Goal: Task Accomplishment & Management: Complete application form

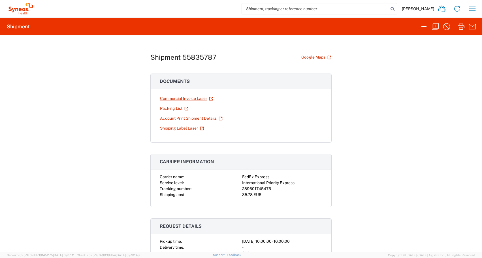
click at [433, 33] on agx-form-header "Shipment" at bounding box center [241, 27] width 482 height 18
click at [433, 28] on icon "button" at bounding box center [434, 26] width 9 height 9
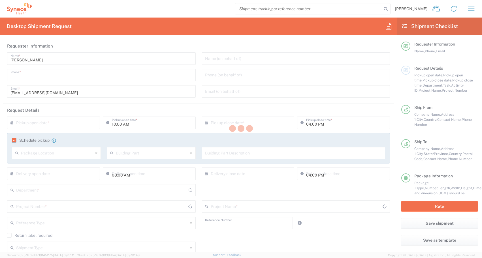
type input "0296199293"
type input "7049840"
type input "IRCCS Azienda Ospedaliero-[GEOGRAPHIC_DATA]"
type input "Via Albertoni n. 15"
type input "[GEOGRAPHIC_DATA]"
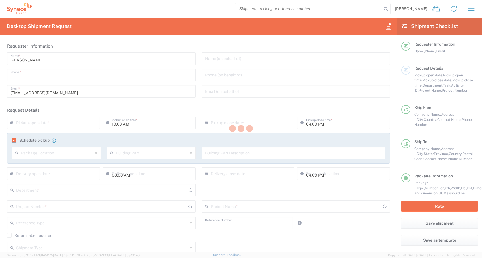
type input "40138"
type input "[PERSON_NAME]"
type input "0512141334"
type input "[EMAIL_ADDRESS][DOMAIN_NAME]"
type input "Curis Inc."
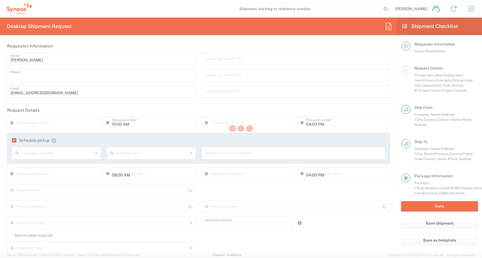
type input "[STREET_ADDRESS]"
type input "Building C - Suite 500"
type input "[GEOGRAPHIC_DATA]"
type input "02421"
type input "[PERSON_NAME]"
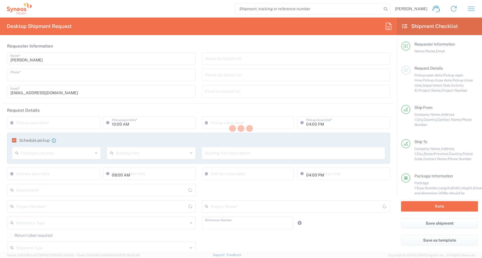
type input "6175036559"
type input "[EMAIL_ADDRESS][DOMAIN_NAME]"
type input "Sender/Shipper"
type input "Return"
type input "Sender/Shipper"
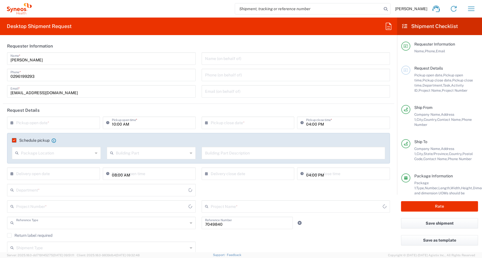
type input "Project"
type input "[GEOGRAPHIC_DATA]"
type input "Delivery Duty Paid"
type input "[US_STATE]"
type input "[PERSON_NAME]-[GEOGRAPHIC_DATA]"
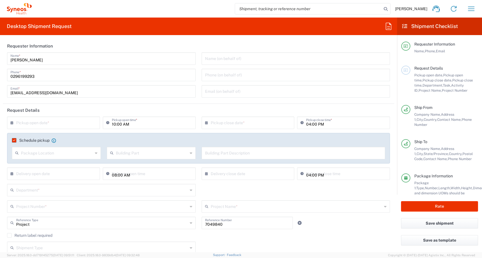
type input "Envelope"
type input "[GEOGRAPHIC_DATA]"
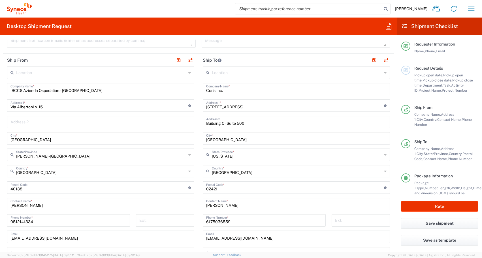
scroll to position [225, 0]
click at [232, 91] on input "Curis Inc." at bounding box center [296, 88] width 180 height 10
drag, startPoint x: 232, startPoint y: 91, endPoint x: 198, endPoint y: 91, distance: 33.7
click at [198, 91] on main "Location [PERSON_NAME] LLC-[GEOGRAPHIC_DATA] [GEOGRAPHIC_DATA] [GEOGRAPHIC_DATA…" at bounding box center [295, 184] width 195 height 238
paste input "GenOps Genmab A/S [PERSON_NAME][STREET_ADDRESS] Tel: [PHONE_NUMBER]"
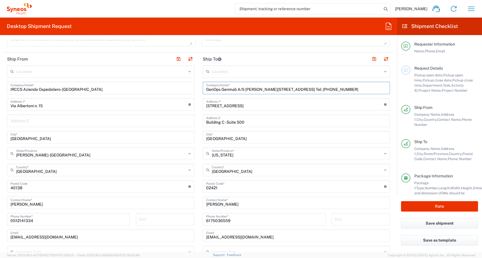
drag, startPoint x: 244, startPoint y: 89, endPoint x: 377, endPoint y: 91, distance: 133.3
click at [377, 91] on input "GenOps Genmab A/S [PERSON_NAME][STREET_ADDRESS] Tel: [PHONE_NUMBER]" at bounding box center [296, 88] width 180 height 10
type input "GenOps Genmab A/S"
drag, startPoint x: 242, startPoint y: 108, endPoint x: 196, endPoint y: 107, distance: 45.8
click at [195, 107] on div "Ship From Location [PERSON_NAME] LLC-[GEOGRAPHIC_DATA] [GEOGRAPHIC_DATA] [GEOGR…" at bounding box center [198, 195] width 391 height 285
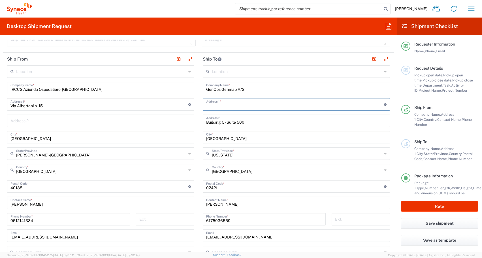
paste input "[PERSON_NAME][STREET_ADDRESS], [GEOGRAPHIC_DATA] Tel: [PHONE_NUMBER]"
drag, startPoint x: 338, startPoint y: 107, endPoint x: 261, endPoint y: 106, distance: 76.1
click at [261, 106] on input "[PERSON_NAME][STREET_ADDRESS], [GEOGRAPHIC_DATA] Tel: [PHONE_NUMBER]" at bounding box center [295, 104] width 178 height 10
type input "[PERSON_NAME][STREET_ADDRESS], [GEOGRAPHIC_DATA] Tel: [PHONE_NUMBER]"
click at [234, 141] on input "[GEOGRAPHIC_DATA]" at bounding box center [296, 137] width 180 height 10
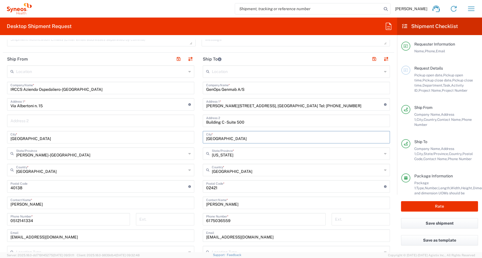
drag, startPoint x: 232, startPoint y: 141, endPoint x: 201, endPoint y: 139, distance: 30.6
click at [203, 139] on div "[GEOGRAPHIC_DATA] *" at bounding box center [296, 137] width 187 height 12
type input "Valby"
drag, startPoint x: 253, startPoint y: 122, endPoint x: 195, endPoint y: 121, distance: 58.0
click at [195, 121] on div "Ship From Location [PERSON_NAME] LLC-[GEOGRAPHIC_DATA] [GEOGRAPHIC_DATA] [GEOGR…" at bounding box center [198, 195] width 391 height 285
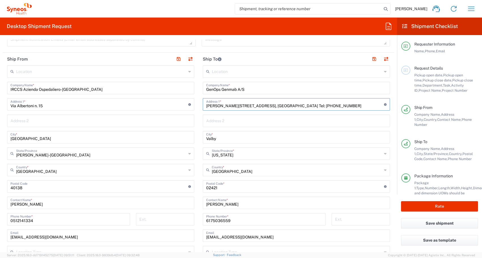
drag, startPoint x: 337, startPoint y: 104, endPoint x: 263, endPoint y: 107, distance: 73.6
click at [263, 107] on input "[PERSON_NAME][STREET_ADDRESS], [GEOGRAPHIC_DATA] Tel: [PHONE_NUMBER]" at bounding box center [295, 104] width 178 height 10
type input "[PERSON_NAME] Vej 30 DK-2500"
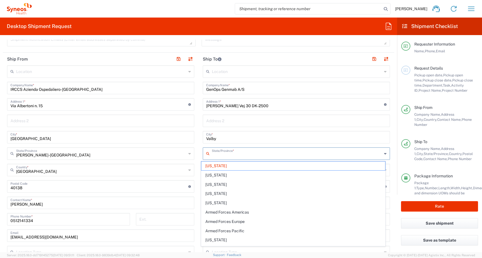
drag, startPoint x: 244, startPoint y: 156, endPoint x: 212, endPoint y: 156, distance: 32.0
click at [212, 156] on input "text" at bounding box center [297, 153] width 170 height 10
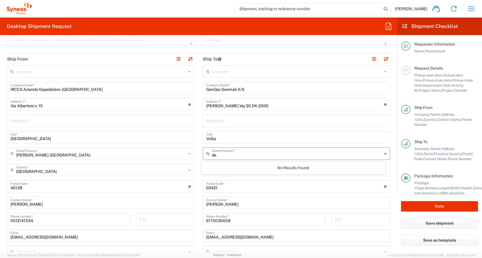
type input "d"
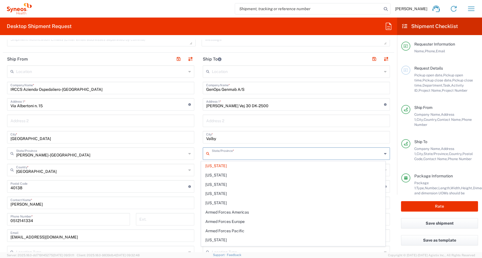
click at [229, 154] on input "text" at bounding box center [297, 153] width 170 height 10
click at [249, 140] on input "Valby" at bounding box center [296, 137] width 180 height 10
type input "[US_STATE]"
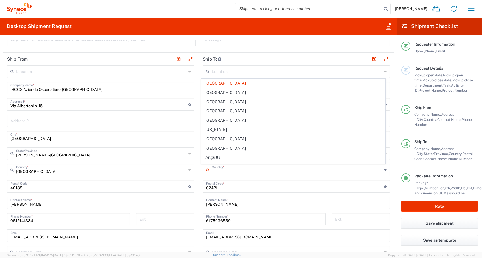
click at [239, 173] on input "text" at bounding box center [297, 170] width 170 height 10
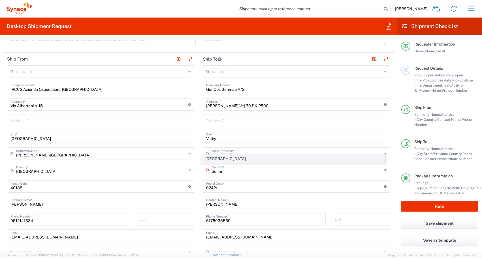
click at [232, 160] on span "[GEOGRAPHIC_DATA]" at bounding box center [293, 158] width 184 height 9
type input "[GEOGRAPHIC_DATA]"
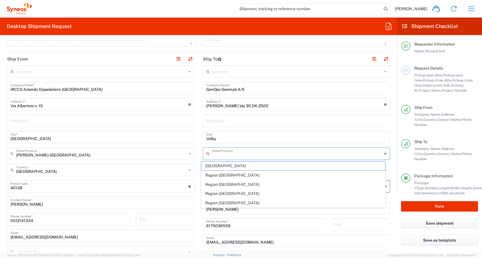
click at [243, 155] on input "text" at bounding box center [297, 153] width 170 height 10
click at [262, 139] on input "Valby" at bounding box center [296, 137] width 180 height 10
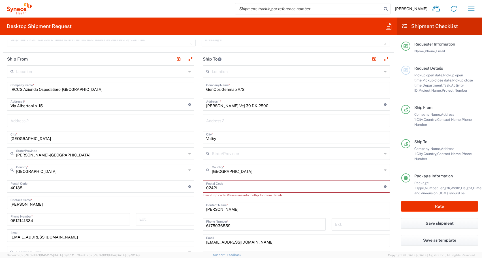
click at [247, 187] on input "undefined" at bounding box center [295, 186] width 178 height 10
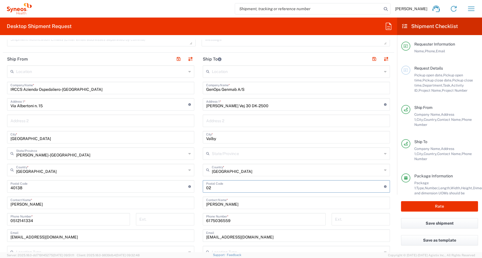
type input "0"
type input "2500"
click at [245, 205] on input "[PERSON_NAME]" at bounding box center [296, 202] width 180 height 10
click at [239, 221] on input "6175036559" at bounding box center [264, 219] width 116 height 10
drag, startPoint x: 239, startPoint y: 220, endPoint x: 232, endPoint y: 213, distance: 9.2
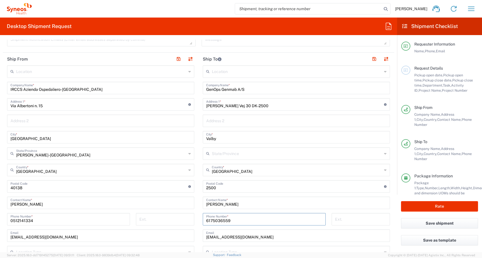
click at [221, 217] on input "6175036559" at bounding box center [264, 219] width 116 height 10
drag, startPoint x: 240, startPoint y: 203, endPoint x: 197, endPoint y: 203, distance: 42.4
click at [198, 203] on main "Location [PERSON_NAME] LLC-[GEOGRAPHIC_DATA] [GEOGRAPHIC_DATA] [GEOGRAPHIC_DATA…" at bounding box center [295, 184] width 195 height 238
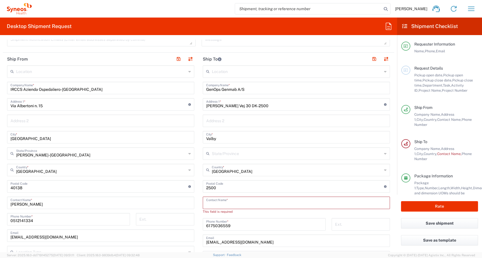
paste input "[GEOGRAPHIC_DATA] Tel: [PHONE_NUMBER]"
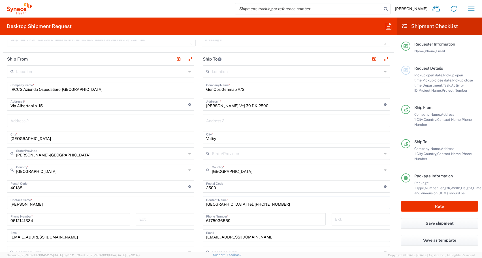
click at [206, 203] on input "[GEOGRAPHIC_DATA] Tel: [PHONE_NUMBER]" at bounding box center [296, 202] width 180 height 10
drag, startPoint x: 247, startPoint y: 205, endPoint x: 201, endPoint y: 203, distance: 45.9
click at [203, 203] on div "[GEOGRAPHIC_DATA] Tel: [PHONE_NUMBER] Contact Name *" at bounding box center [296, 203] width 187 height 12
type input "[PHONE_NUMBER]"
drag, startPoint x: 243, startPoint y: 205, endPoint x: 203, endPoint y: 204, distance: 39.9
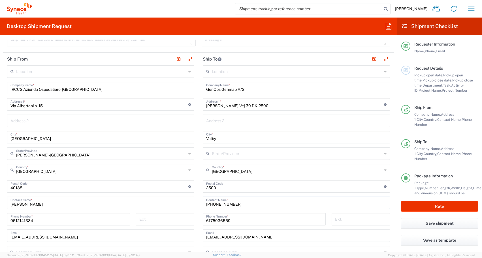
click at [203, 204] on div "[PHONE_NUMBER] Contact Name *" at bounding box center [296, 203] width 187 height 12
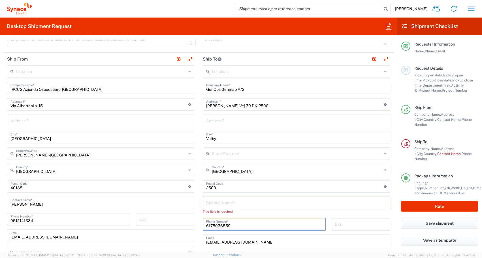
drag, startPoint x: 232, startPoint y: 225, endPoint x: 199, endPoint y: 225, distance: 33.1
click at [200, 225] on div "[PHONE_NUMBER] Phone Number *" at bounding box center [264, 226] width 129 height 16
paste input "[PHONE_NUMBER]"
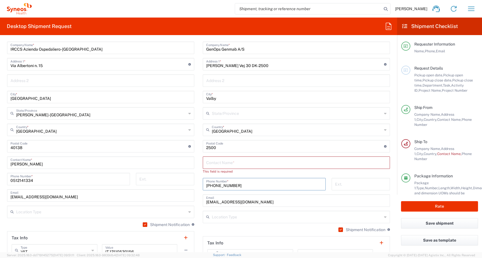
scroll to position [266, 0]
type input "[PHONE_NUMBER]"
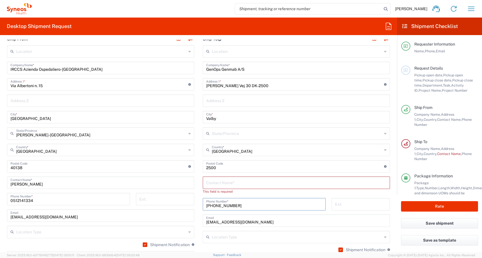
scroll to position [236, 0]
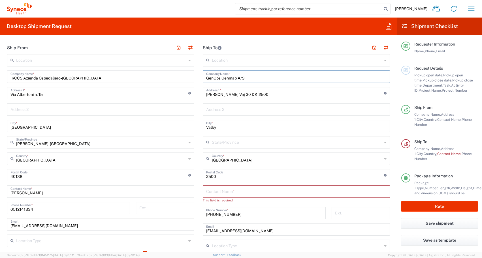
drag, startPoint x: 219, startPoint y: 78, endPoint x: 199, endPoint y: 78, distance: 19.8
click at [199, 78] on main "Location [PERSON_NAME] LLC-[GEOGRAPHIC_DATA] [GEOGRAPHIC_DATA] [GEOGRAPHIC_DATA…" at bounding box center [295, 175] width 195 height 243
type input "Genmab A/S"
click at [210, 192] on input "text" at bounding box center [296, 191] width 180 height 10
type input "F"
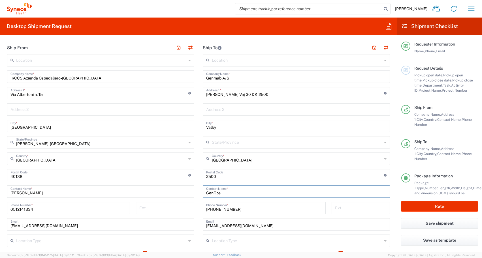
type input "GenOps"
drag, startPoint x: 248, startPoint y: 223, endPoint x: 197, endPoint y: 227, distance: 51.1
click at [198, 227] on main "Location [PERSON_NAME] LLC-[GEOGRAPHIC_DATA] [GEOGRAPHIC_DATA] [GEOGRAPHIC_DATA…" at bounding box center [295, 173] width 195 height 238
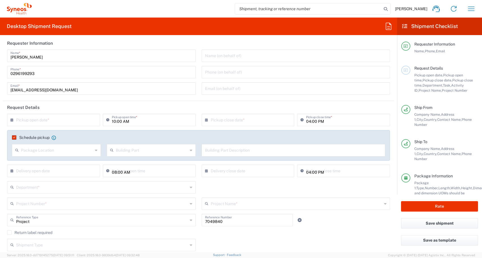
scroll to position [0, 0]
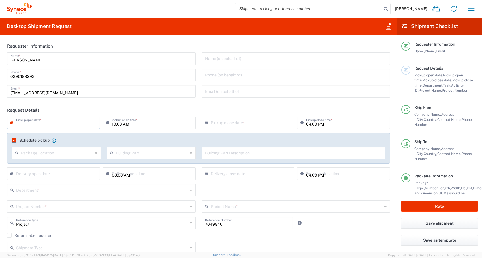
click at [91, 122] on input "text" at bounding box center [54, 122] width 77 height 10
click at [37, 165] on span "15" at bounding box center [38, 166] width 8 height 8
type input "[DATE]"
click at [93, 153] on div "Package Location" at bounding box center [56, 153] width 89 height 12
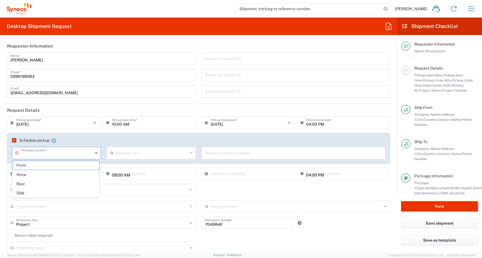
click at [102, 139] on agx-checkbox-control "Schedule pickup When scheduling a pickup please be sure to meet the following c…" at bounding box center [198, 140] width 373 height 5
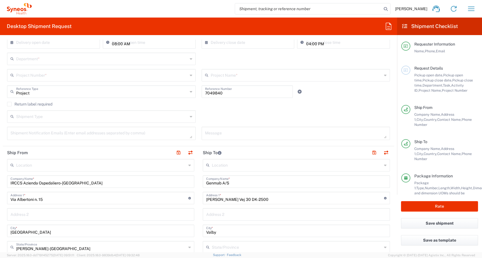
scroll to position [132, 0]
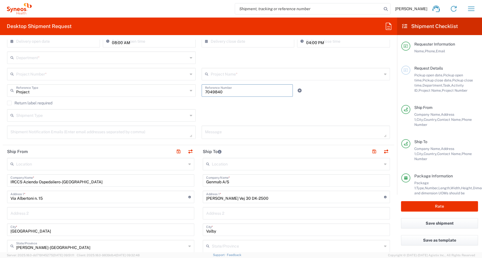
drag, startPoint x: 234, startPoint y: 92, endPoint x: 194, endPoint y: 92, distance: 40.2
click at [194, 92] on div "Project Reference Type Project Account Type Activity ID Airline Appointment Num…" at bounding box center [198, 92] width 388 height 16
click at [233, 91] on input "text" at bounding box center [247, 90] width 84 height 10
paste input "1010115A"
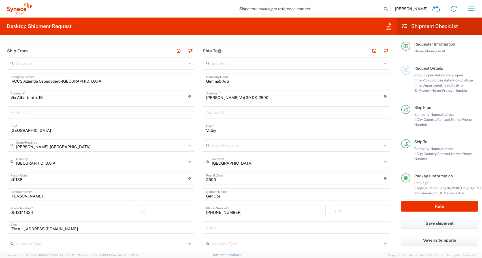
scroll to position [236, 0]
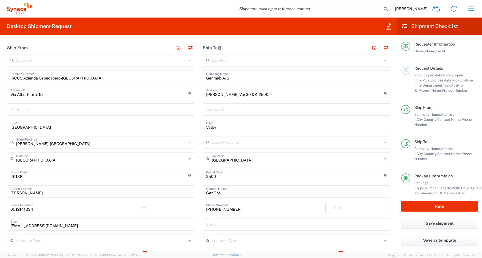
type input "1010115A"
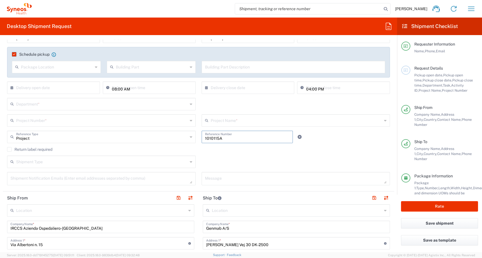
scroll to position [62, 0]
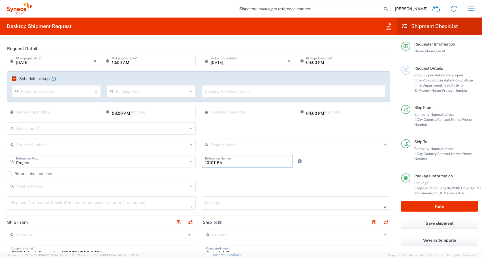
click at [130, 93] on input "text" at bounding box center [152, 91] width 72 height 10
click at [209, 93] on input "text" at bounding box center [293, 91] width 177 height 10
paste input "Padiglione 3, primo piano, stanza 26."
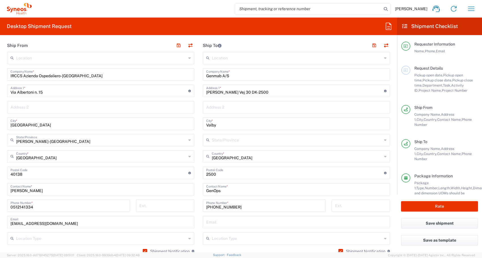
scroll to position [234, 0]
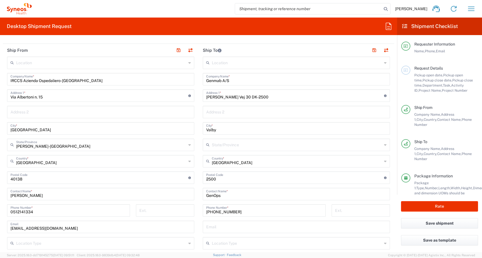
type input "Padiglione 3, primo piano, stanza 26."
click at [51, 115] on input "text" at bounding box center [100, 112] width 180 height 10
paste input "SS Coordinamento Area Giuridica della Ricerca UOC Affari Legali e Rapporti con …"
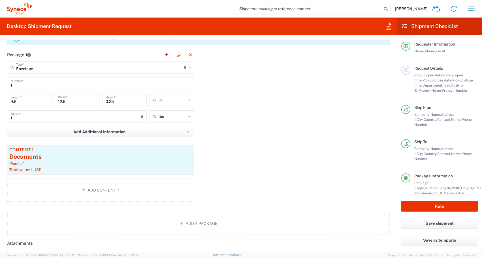
scroll to position [544, 0]
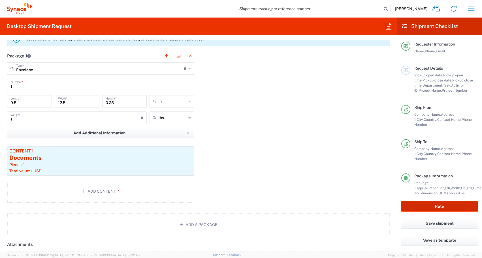
type input "SS Coordinamento Area Giuridica della Ricerca UOC Affari Legali e Rapporti con …"
click at [418, 206] on button "Rate" at bounding box center [439, 206] width 77 height 10
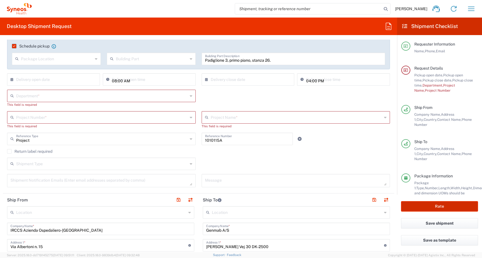
scroll to position [91, 0]
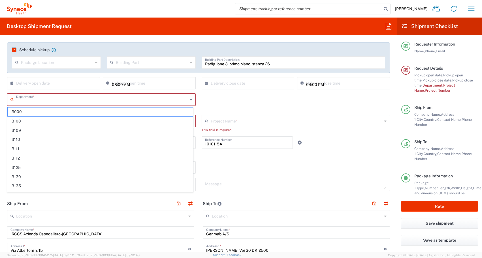
click at [139, 100] on input "text" at bounding box center [101, 99] width 171 height 10
click at [80, 140] on span "3110" at bounding box center [100, 139] width 185 height 9
type input "3110"
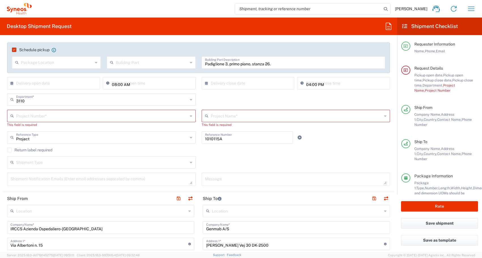
click at [68, 116] on input "text" at bounding box center [101, 116] width 171 height 10
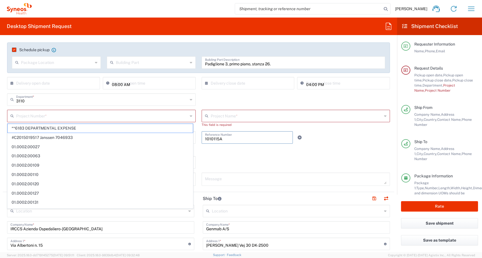
drag, startPoint x: 239, startPoint y: 139, endPoint x: 202, endPoint y: 139, distance: 37.6
click at [201, 139] on div "1010115A Reference Number" at bounding box center [246, 137] width 91 height 12
click at [119, 115] on input "text" at bounding box center [101, 116] width 171 height 10
paste input "1010115A"
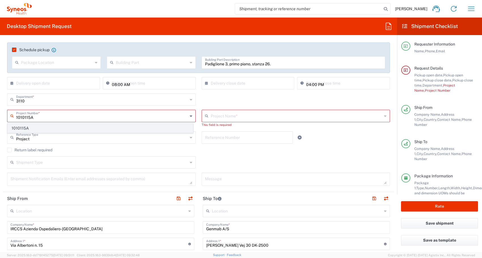
type input "1010115A"
click at [126, 129] on span "1010115A" at bounding box center [100, 128] width 185 height 9
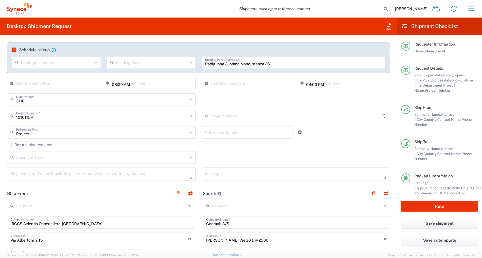
type input "Genmab 1010115A"
click at [417, 208] on button "Rate" at bounding box center [439, 206] width 77 height 10
type input "1010115A"
click at [438, 206] on button "Rate" at bounding box center [439, 206] width 77 height 10
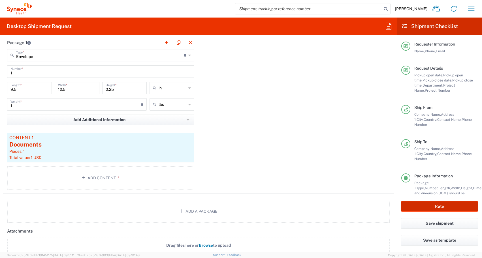
scroll to position [653, 0]
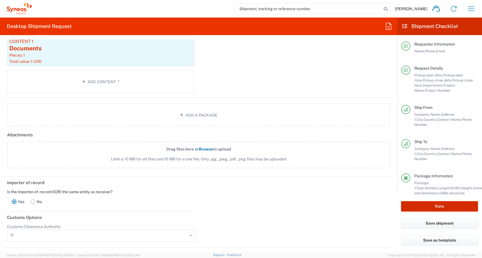
click at [433, 205] on button "Rate" at bounding box center [439, 206] width 77 height 10
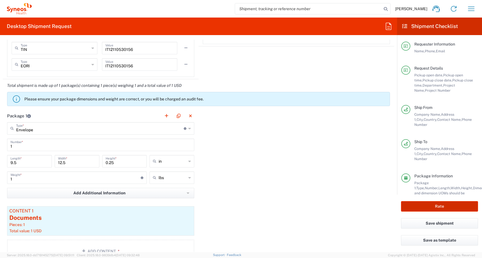
scroll to position [47, 0]
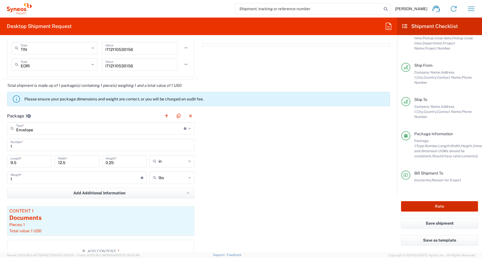
click at [442, 206] on button "Rate" at bounding box center [439, 206] width 77 height 10
click at [437, 206] on button "Rate" at bounding box center [439, 206] width 77 height 10
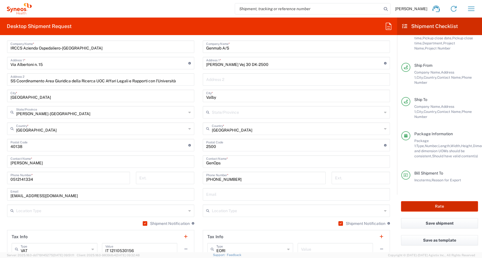
scroll to position [270, 0]
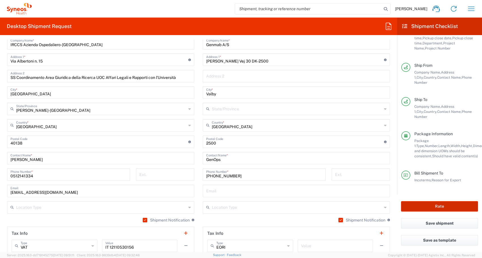
click at [434, 209] on button "Rate" at bounding box center [439, 206] width 77 height 10
click at [434, 225] on button "Save shipment" at bounding box center [439, 223] width 77 height 10
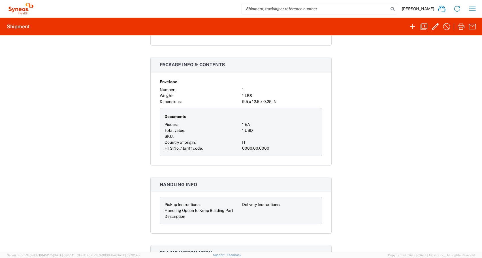
scroll to position [493, 0]
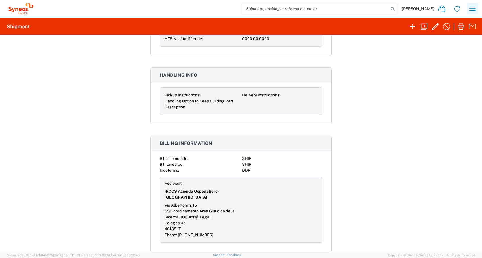
click at [468, 8] on icon "button" at bounding box center [471, 8] width 9 height 9
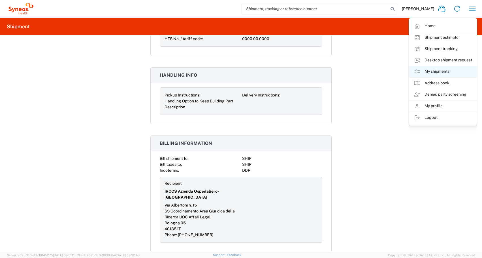
click at [438, 71] on link "My shipments" at bounding box center [442, 71] width 67 height 11
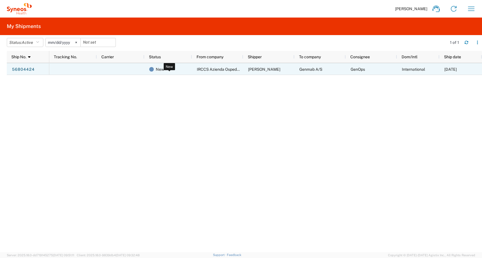
click at [165, 70] on div "New" at bounding box center [169, 69] width 40 height 12
click at [37, 72] on div "56804424" at bounding box center [28, 69] width 42 height 12
click at [23, 69] on link "56804424" at bounding box center [23, 69] width 23 height 9
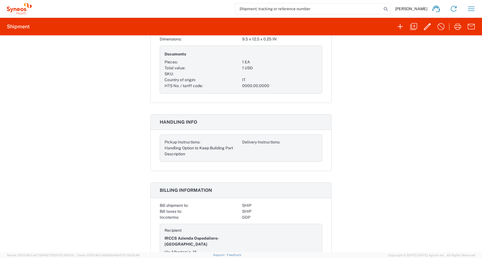
scroll to position [491, 0]
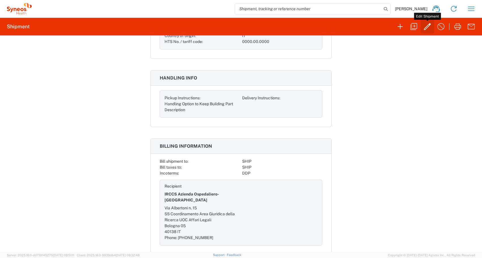
click at [427, 28] on icon "button" at bounding box center [426, 26] width 9 height 9
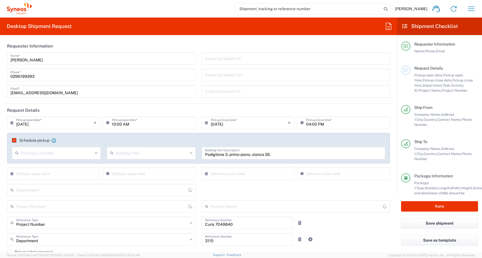
type input "3235"
type input "1010115A"
type input "Genmab 1010115A"
type input "[PERSON_NAME]-[GEOGRAPHIC_DATA]"
type input "Envelope"
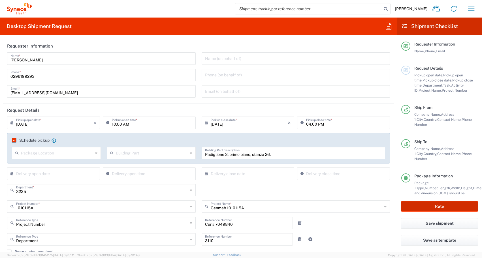
click at [437, 208] on button "Rate" at bounding box center [439, 206] width 77 height 10
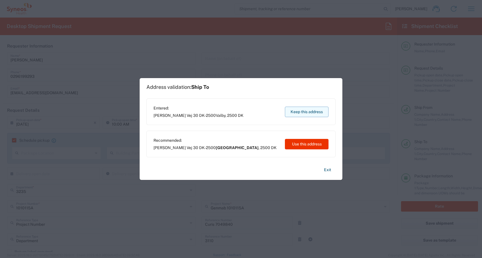
click at [307, 111] on button "Keep this address" at bounding box center [307, 112] width 44 height 10
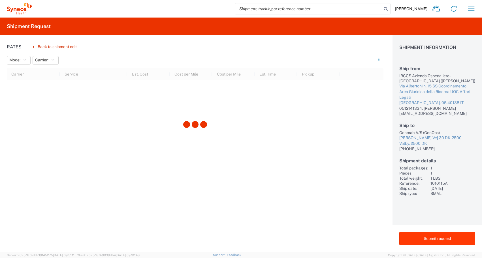
click at [424, 240] on button "Submit request" at bounding box center [437, 239] width 76 height 14
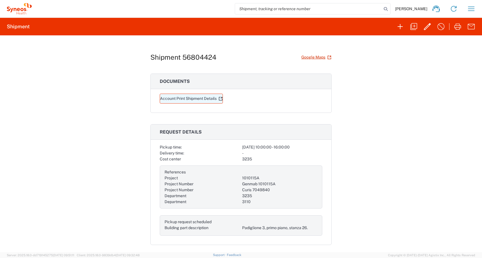
click at [195, 98] on link "Account Print Shipment Details" at bounding box center [191, 99] width 63 height 10
click at [428, 27] on icon "button" at bounding box center [426, 26] width 9 height 9
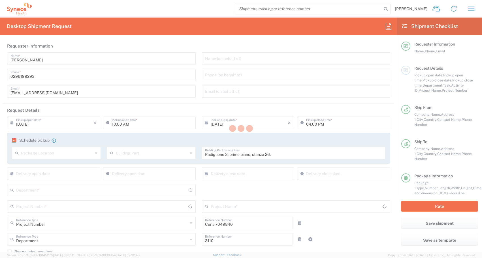
type input "3235"
type input "1010115A"
type input "Genmab 1010115A"
type input "[PERSON_NAME]-[GEOGRAPHIC_DATA]"
type input "Envelope"
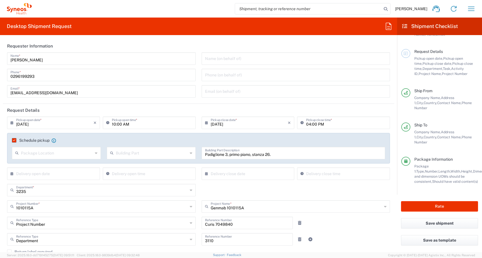
scroll to position [47, 0]
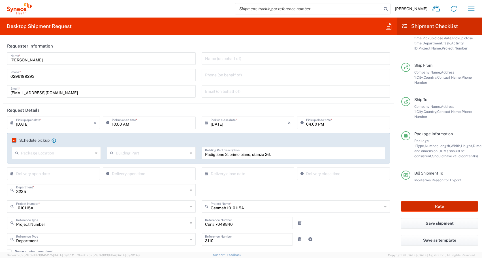
click at [432, 209] on button "Rate" at bounding box center [439, 206] width 77 height 10
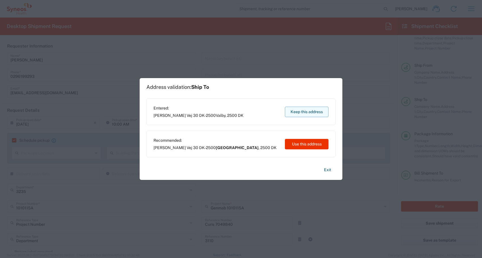
click at [306, 112] on button "Keep this address" at bounding box center [307, 112] width 44 height 10
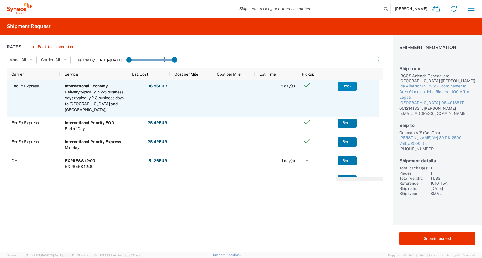
click at [346, 85] on button "Book" at bounding box center [346, 86] width 19 height 9
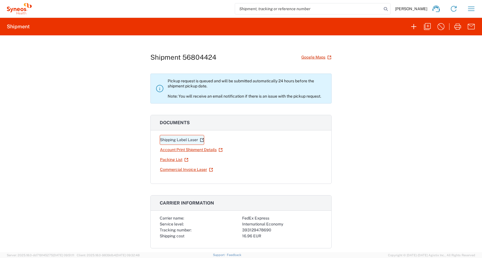
click at [192, 141] on link "Shipping Label Laser" at bounding box center [182, 140] width 44 height 10
